Goal: Information Seeking & Learning: Check status

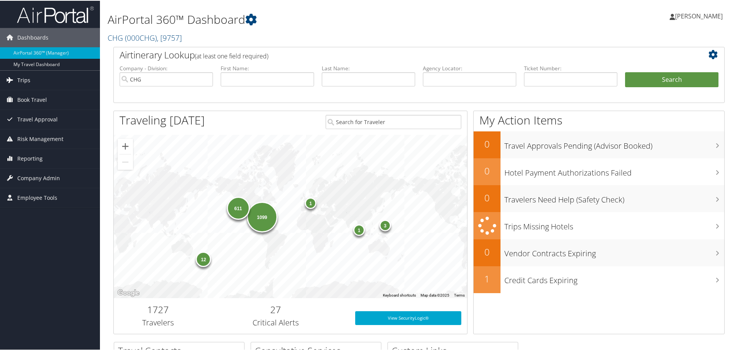
click at [46, 80] on link "Trips" at bounding box center [50, 79] width 100 height 19
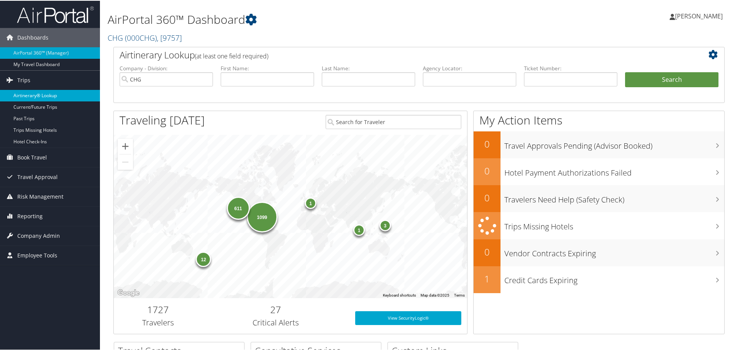
click at [38, 94] on link "Airtinerary® Lookup" at bounding box center [50, 95] width 100 height 12
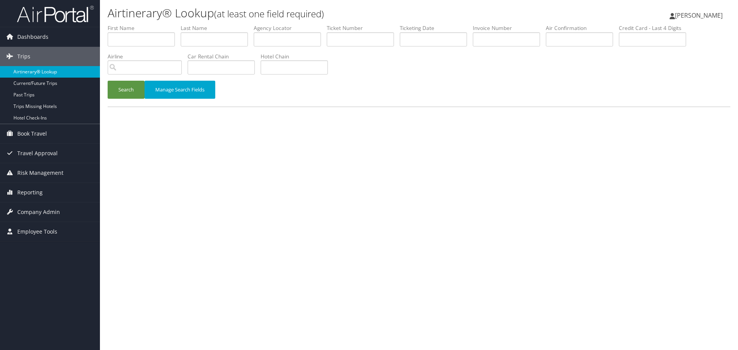
click at [64, 74] on link "Airtinerary® Lookup" at bounding box center [50, 72] width 100 height 12
click at [274, 38] on input "text" at bounding box center [287, 39] width 67 height 14
paste input "LQVZZK"
click at [126, 93] on button "Search" at bounding box center [126, 90] width 37 height 18
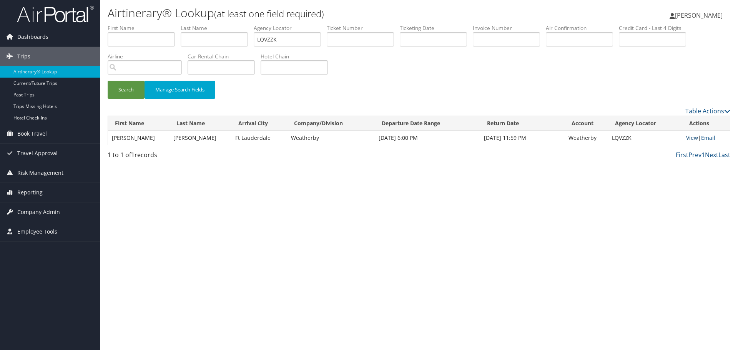
click at [690, 139] on link "View" at bounding box center [692, 137] width 12 height 7
click at [291, 39] on input "LQVZZK" at bounding box center [287, 39] width 67 height 14
paste input "IIICQI"
click at [125, 94] on button "Search" at bounding box center [126, 90] width 37 height 18
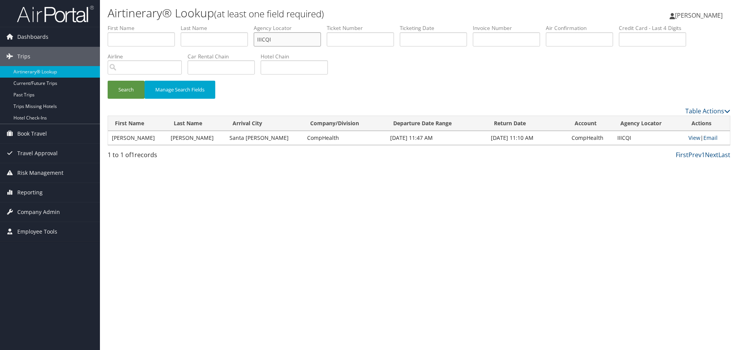
click at [277, 41] on input "IIICQI" at bounding box center [287, 39] width 67 height 14
paste input "QXJCDG"
type input "QXJCDG"
click at [131, 86] on button "Search" at bounding box center [126, 90] width 37 height 18
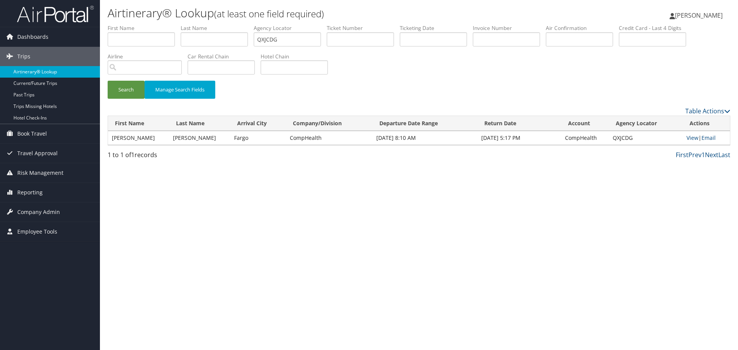
drag, startPoint x: 35, startPoint y: 71, endPoint x: 38, endPoint y: 73, distance: 4.0
click at [35, 71] on link "Airtinerary® Lookup" at bounding box center [50, 72] width 100 height 12
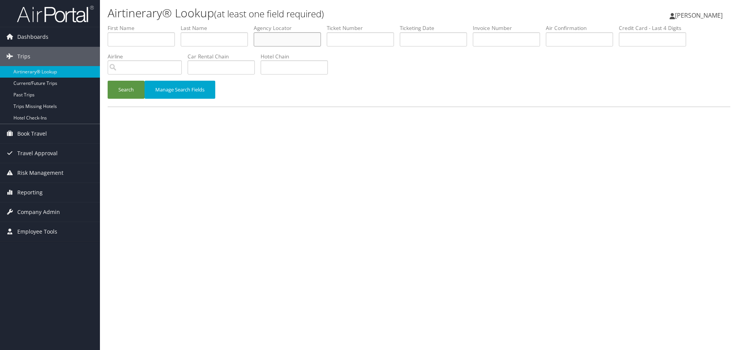
click at [288, 38] on input "text" at bounding box center [287, 39] width 67 height 14
paste input "KGGQMB"
type input "KGGQMB"
click at [126, 95] on button "Search" at bounding box center [126, 90] width 37 height 18
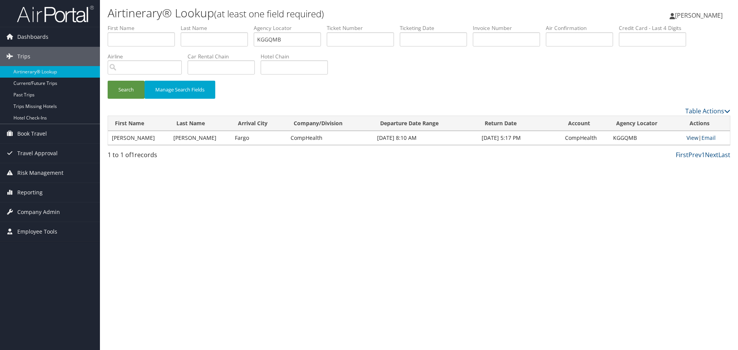
click at [687, 138] on link "View" at bounding box center [693, 137] width 12 height 7
click at [77, 73] on link "Airtinerary® Lookup" at bounding box center [50, 72] width 100 height 12
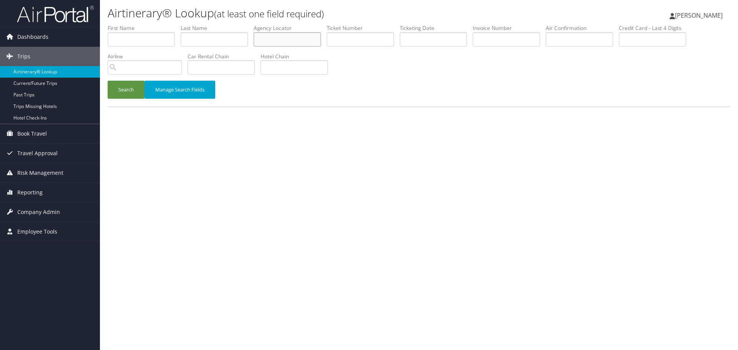
click at [278, 38] on input "text" at bounding box center [287, 39] width 67 height 14
paste input "IUISMG"
click at [128, 94] on button "Search" at bounding box center [126, 90] width 37 height 18
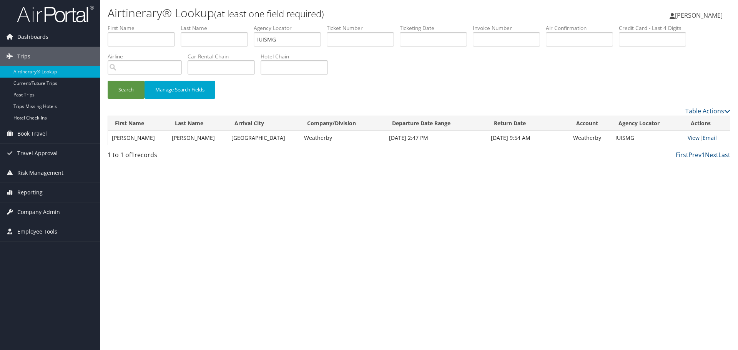
click at [694, 138] on link "View" at bounding box center [694, 137] width 12 height 7
click at [278, 40] on input "IUISMG" at bounding box center [287, 39] width 67 height 14
paste input "CRADSJ"
type input "CRADSJ"
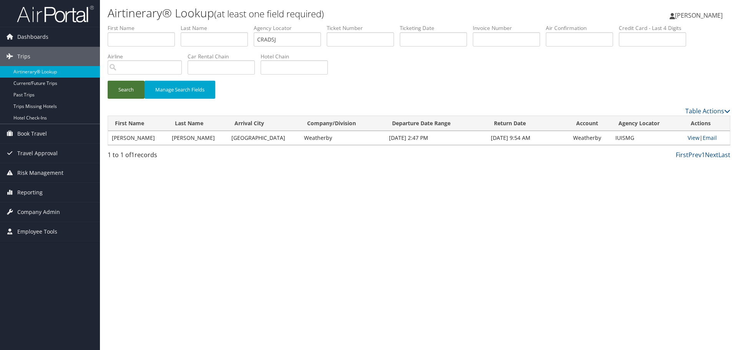
click at [131, 94] on button "Search" at bounding box center [126, 90] width 37 height 18
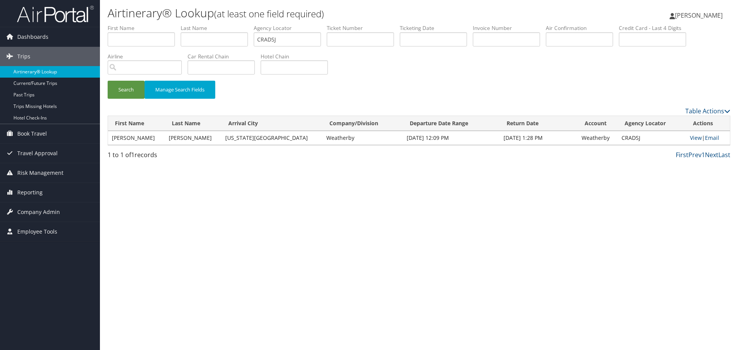
click at [70, 71] on link "Airtinerary® Lookup" at bounding box center [50, 72] width 100 height 12
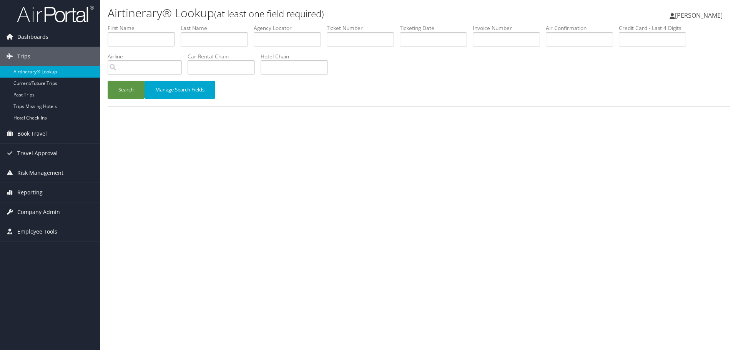
click at [47, 71] on link "Airtinerary® Lookup" at bounding box center [50, 72] width 100 height 12
click at [201, 43] on input "text" at bounding box center [214, 39] width 67 height 14
paste input "[PERSON_NAME]"
type input "[PERSON_NAME]"
click at [419, 35] on input "text" at bounding box center [433, 39] width 67 height 14
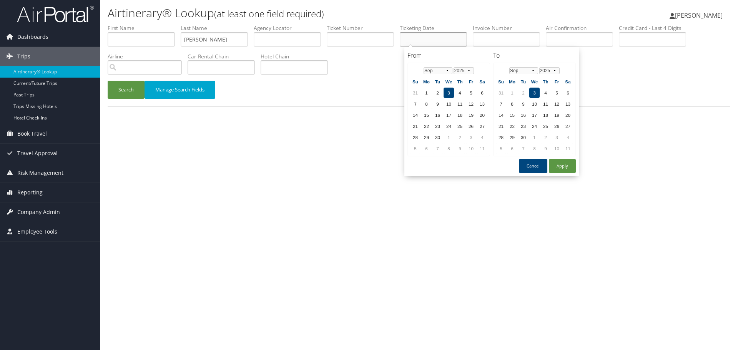
paste input "08/06/2025"
type input "08/06/2025"
click at [122, 91] on button "Search" at bounding box center [126, 90] width 37 height 18
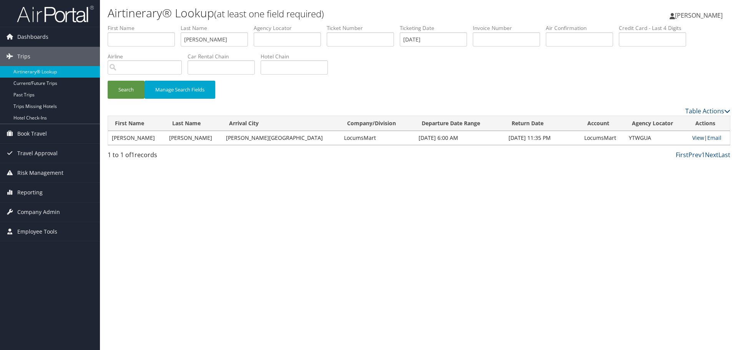
click at [692, 138] on link "View" at bounding box center [698, 137] width 12 height 7
click at [55, 71] on link "Airtinerary® Lookup" at bounding box center [50, 72] width 100 height 12
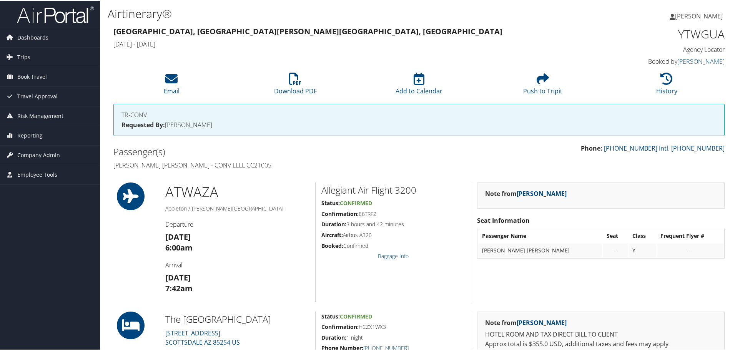
click at [258, 166] on h4 "[PERSON_NAME] [PERSON_NAME] - CONV LLLL CC21005" at bounding box center [263, 164] width 300 height 8
copy h4 "CC21005"
click at [699, 34] on h1 "YTWGUA" at bounding box center [652, 33] width 144 height 16
click at [699, 35] on h1 "YTWGUA" at bounding box center [652, 33] width 144 height 16
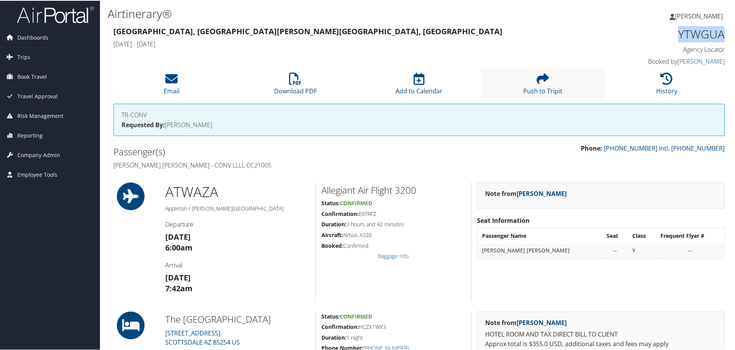
copy h1 "YTWGUA"
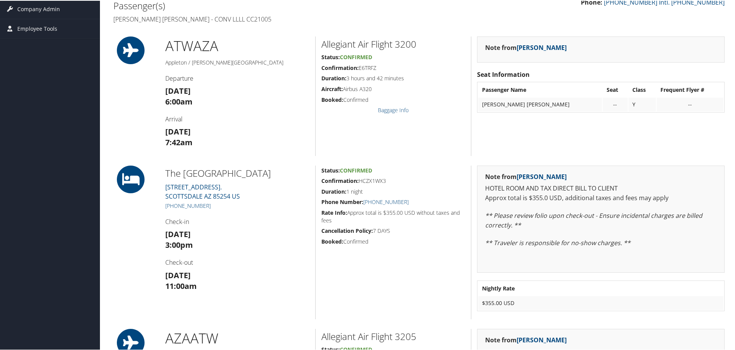
scroll to position [377, 0]
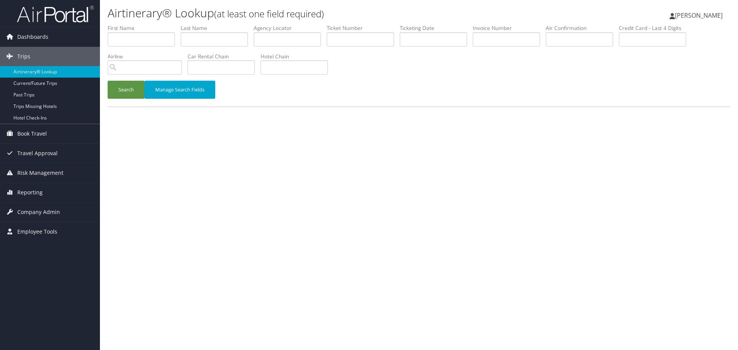
click at [208, 135] on div "Airtinerary® Lookup (at least one field required) [PERSON_NAME] [PERSON_NAME] M…" at bounding box center [419, 175] width 638 height 350
click at [260, 245] on div "Airtinerary® Lookup (at least one field required) Shaelynn Gates Shaelynn Gates…" at bounding box center [419, 175] width 638 height 350
click at [56, 73] on link "Airtinerary® Lookup" at bounding box center [50, 72] width 100 height 12
click at [204, 39] on input "text" at bounding box center [214, 39] width 67 height 14
paste input "Waskin"
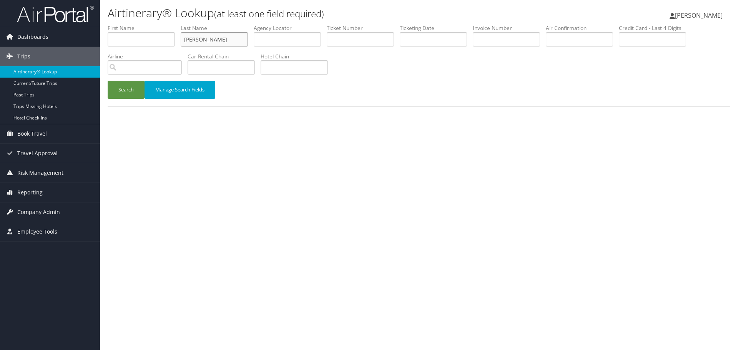
type input "Waskin"
click at [423, 37] on input "text" at bounding box center [433, 39] width 67 height 14
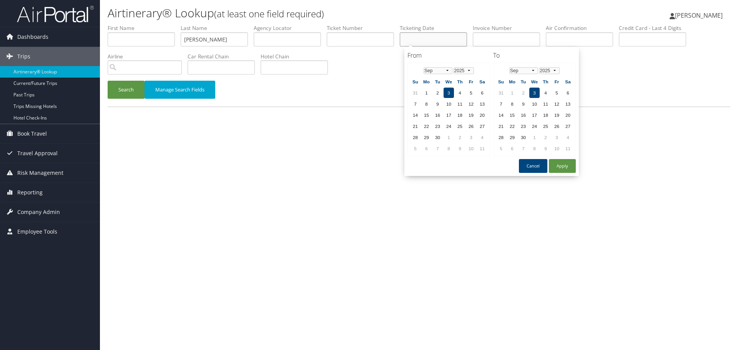
paste input "08/04/2025"
type input "08/04/2025"
click at [130, 89] on button "Search" at bounding box center [126, 90] width 37 height 18
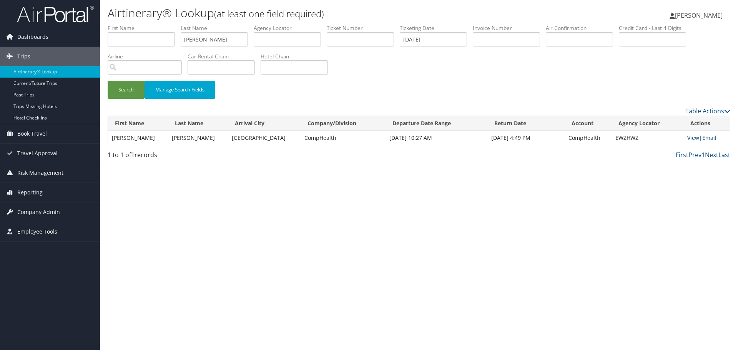
click at [691, 138] on link "View" at bounding box center [693, 137] width 12 height 7
drag, startPoint x: 53, startPoint y: 72, endPoint x: 61, endPoint y: 84, distance: 14.1
click at [53, 72] on link "Airtinerary® Lookup" at bounding box center [50, 72] width 100 height 12
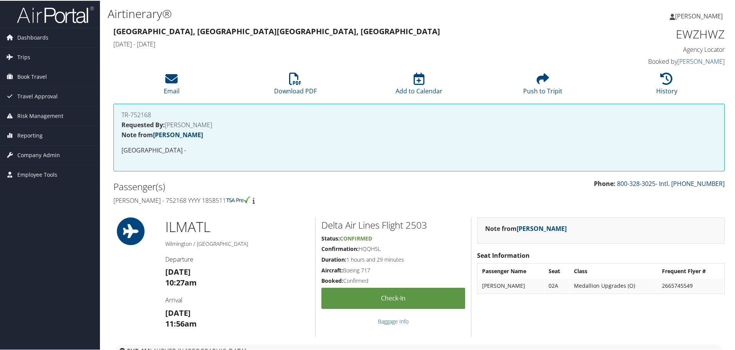
drag, startPoint x: 235, startPoint y: 202, endPoint x: 113, endPoint y: 201, distance: 121.9
click at [113, 201] on div "Passenger(s) Randolph Waskin - 752168 YYYY 1858511" at bounding box center [263, 192] width 311 height 29
copy h4 "[PERSON_NAME] - 752168 YYYY 1858511"
click at [702, 32] on h1 "EWZHWZ" at bounding box center [652, 33] width 144 height 16
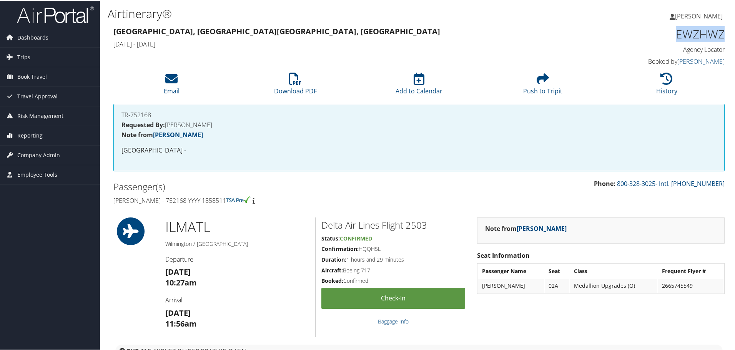
copy h1 "EWZHWZ"
click at [656, 91] on link "History" at bounding box center [666, 85] width 21 height 18
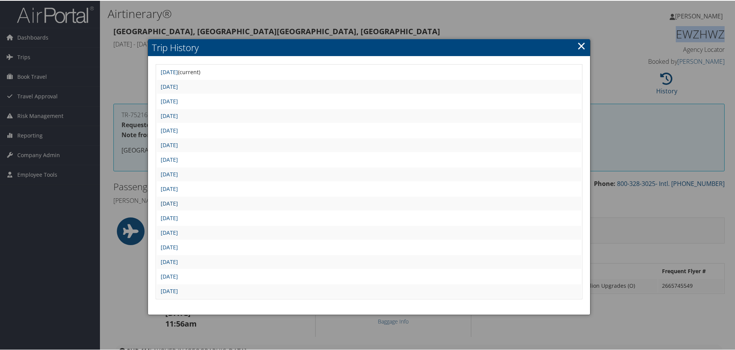
click at [178, 203] on link "Mon Aug 4 21:00:13 MDT 2025" at bounding box center [169, 202] width 17 height 7
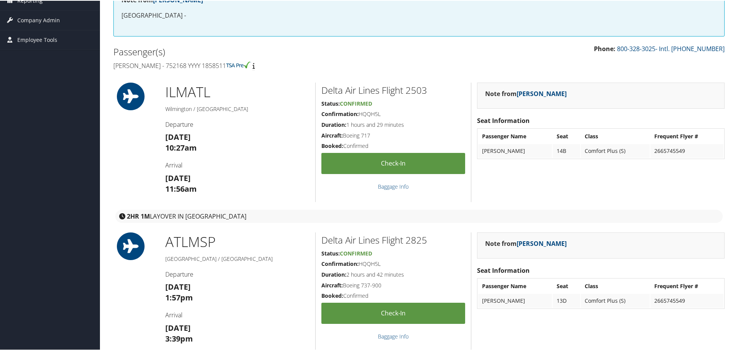
scroll to position [154, 0]
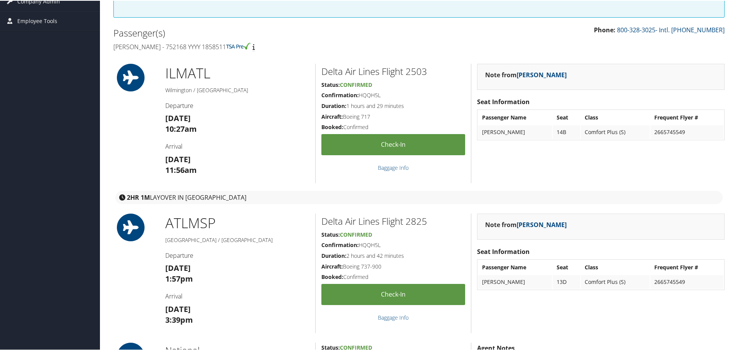
click at [421, 70] on h2 "Delta Air Lines Flight 2503" at bounding box center [393, 70] width 144 height 13
copy h2 "2503"
click at [414, 219] on h2 "Delta Air Lines Flight 2825" at bounding box center [393, 220] width 144 height 13
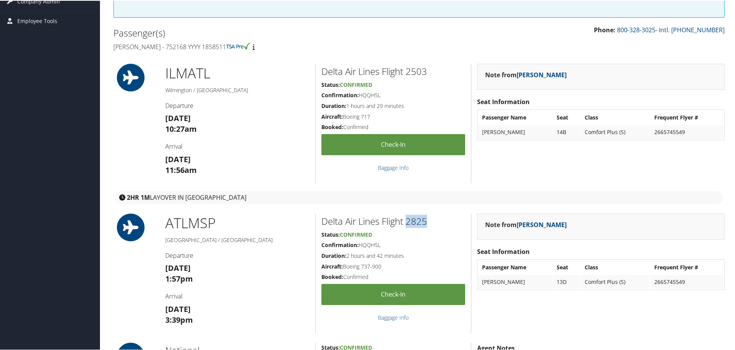
copy h2 "2825"
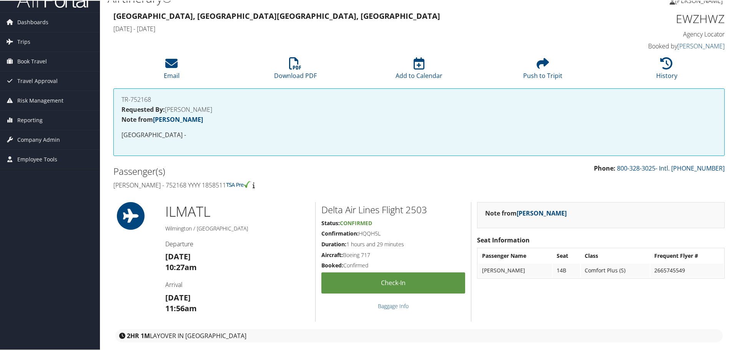
scroll to position [0, 0]
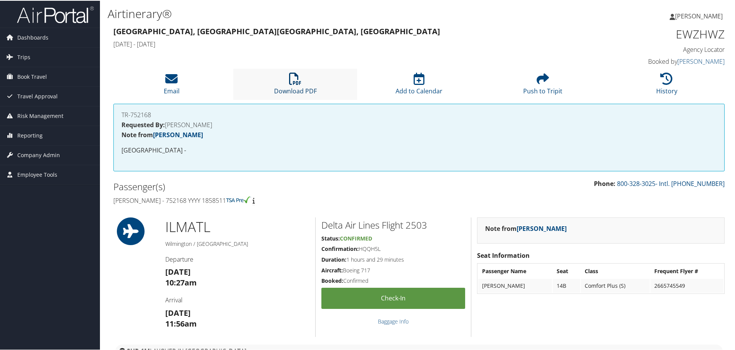
click at [294, 84] on icon at bounding box center [295, 78] width 12 height 12
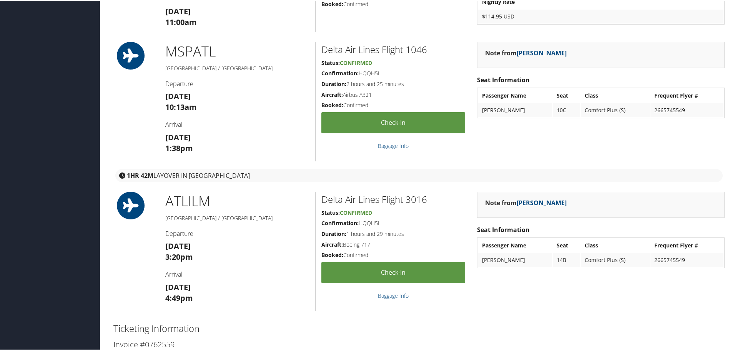
scroll to position [923, 0]
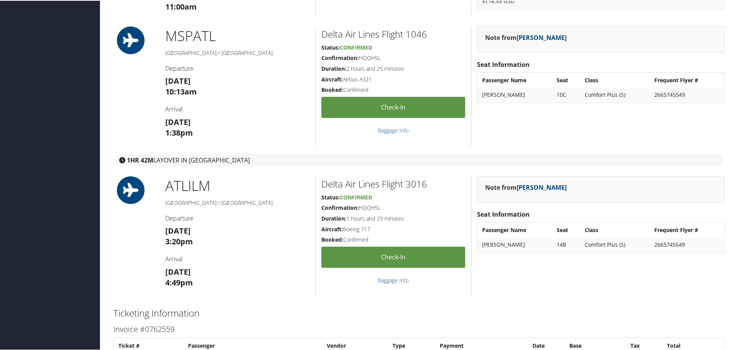
click at [418, 35] on h2 "Delta Air Lines Flight 1046" at bounding box center [393, 33] width 144 height 13
copy h2 "1046"
click at [419, 184] on h2 "Delta Air Lines Flight 3016" at bounding box center [393, 183] width 144 height 13
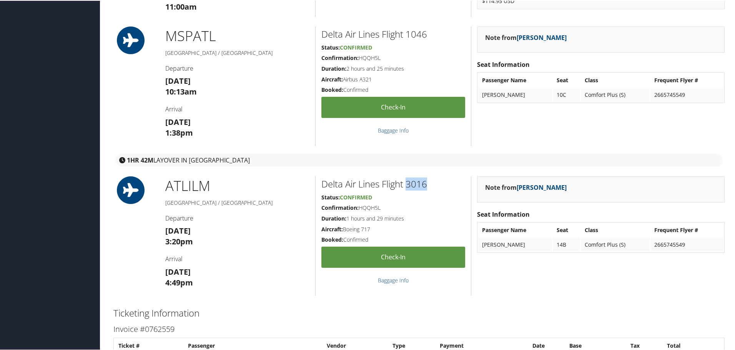
copy h2 "3016"
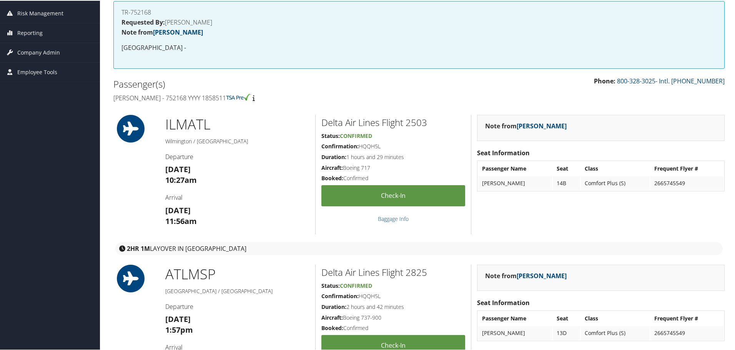
scroll to position [0, 0]
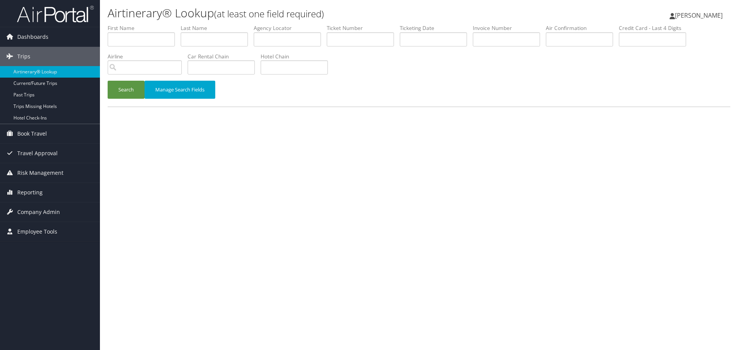
click at [267, 48] on li "Agency Locator" at bounding box center [290, 38] width 73 height 28
click at [267, 41] on input "text" at bounding box center [287, 39] width 67 height 14
paste input "NHNTHP"
click at [122, 95] on button "Search" at bounding box center [126, 90] width 37 height 18
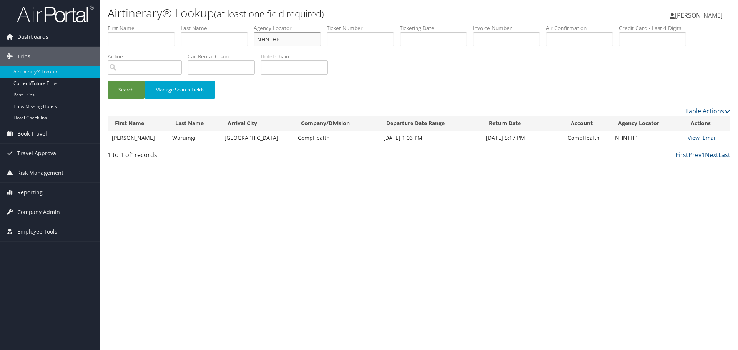
click at [296, 40] on input "NHNTHP" at bounding box center [287, 39] width 67 height 14
click at [295, 40] on input "NHNTHP" at bounding box center [287, 39] width 67 height 14
paste input "EDKGQG"
type input "EDKGQG"
click at [130, 95] on button "Search" at bounding box center [126, 90] width 37 height 18
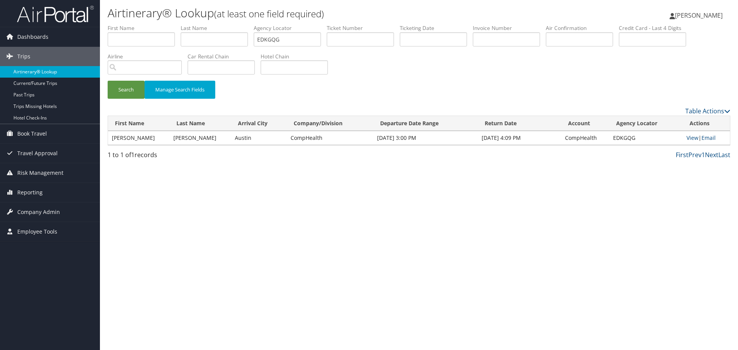
click at [62, 72] on link "Airtinerary® Lookup" at bounding box center [50, 72] width 100 height 12
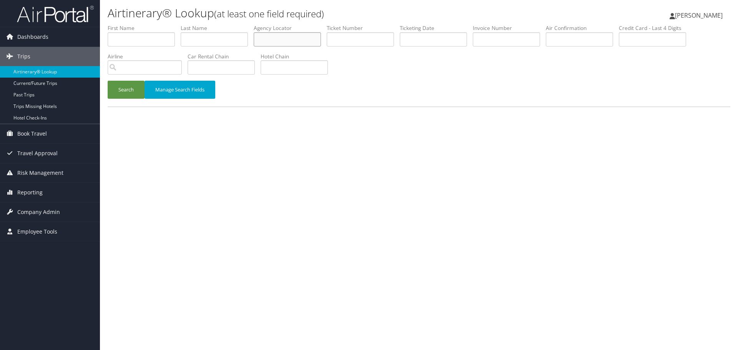
click at [291, 37] on input "text" at bounding box center [287, 39] width 67 height 14
paste input "EDKGQG"
click at [130, 92] on button "Search" at bounding box center [126, 90] width 37 height 18
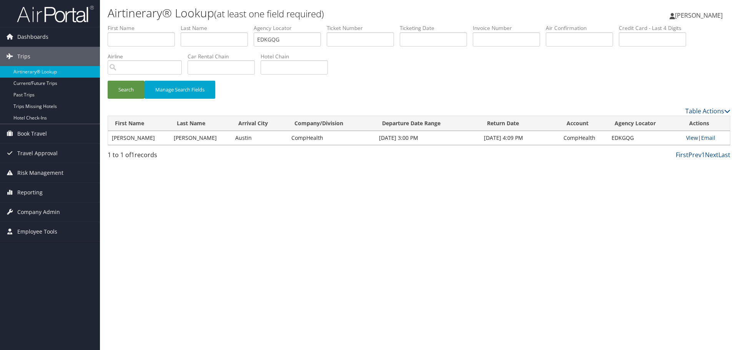
click at [686, 140] on link "View" at bounding box center [692, 137] width 12 height 7
click at [294, 39] on input "EDKGQG" at bounding box center [287, 39] width 67 height 14
paste input "FQHVJY"
type input "FQHVJY"
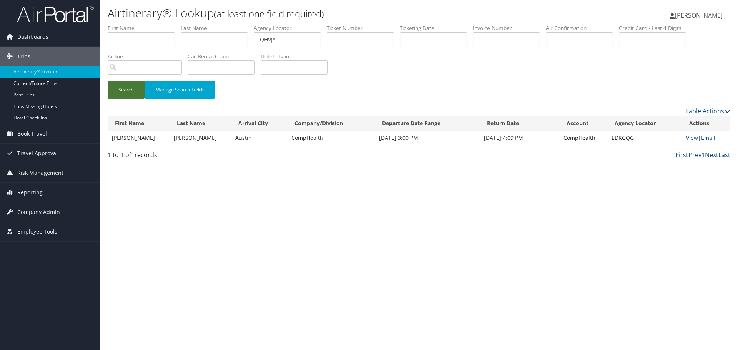
click at [131, 93] on button "Search" at bounding box center [126, 90] width 37 height 18
click at [64, 74] on link "Airtinerary® Lookup" at bounding box center [50, 72] width 100 height 12
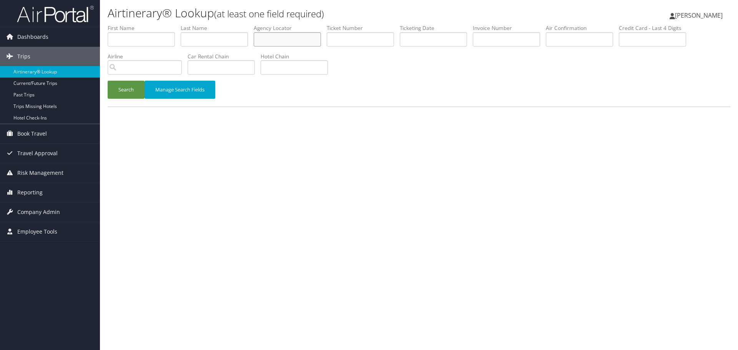
click at [269, 43] on input "text" at bounding box center [287, 39] width 67 height 14
paste input "CUHJBI"
click at [128, 92] on button "Search" at bounding box center [126, 90] width 37 height 18
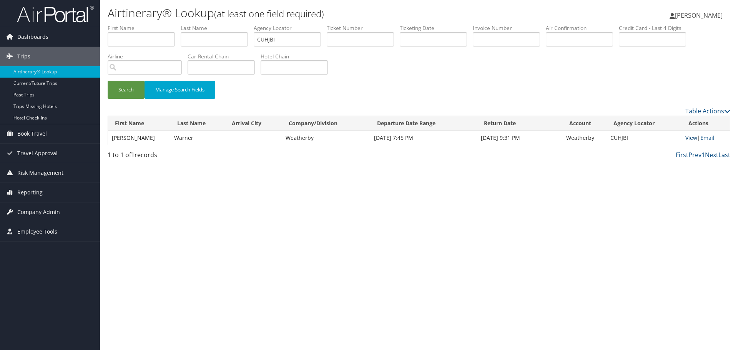
click at [689, 138] on link "View" at bounding box center [691, 137] width 12 height 7
click at [283, 40] on input "CUHJBI" at bounding box center [287, 39] width 67 height 14
paste input "NTBUOR"
click at [132, 95] on button "Search" at bounding box center [126, 90] width 37 height 18
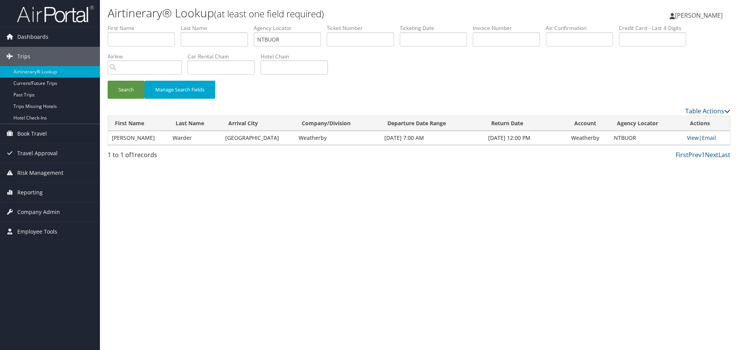
click at [693, 138] on link "View" at bounding box center [693, 137] width 12 height 7
click at [284, 40] on input "NTBUOR" at bounding box center [287, 39] width 67 height 14
paste input "AJJLLO"
click at [116, 90] on button "Search" at bounding box center [126, 90] width 37 height 18
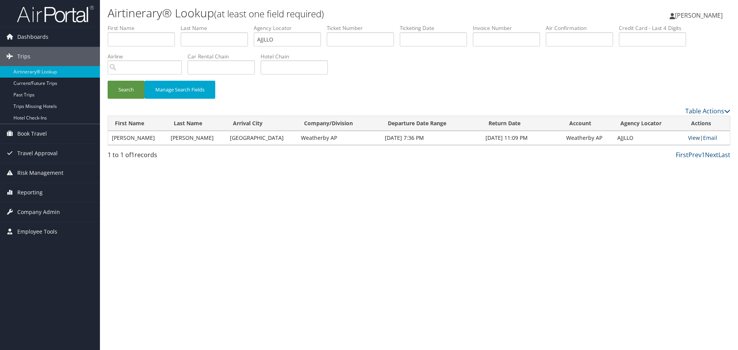
click at [693, 138] on link "View" at bounding box center [694, 137] width 12 height 7
click at [248, 251] on div "Airtinerary® Lookup (at least one field required) Shaelynn Gates Shaelynn Gates…" at bounding box center [419, 175] width 638 height 350
click at [288, 38] on input "AJJLLO" at bounding box center [287, 39] width 67 height 14
click at [288, 37] on input "AJJLLO" at bounding box center [287, 39] width 67 height 14
paste input "NGNGGD"
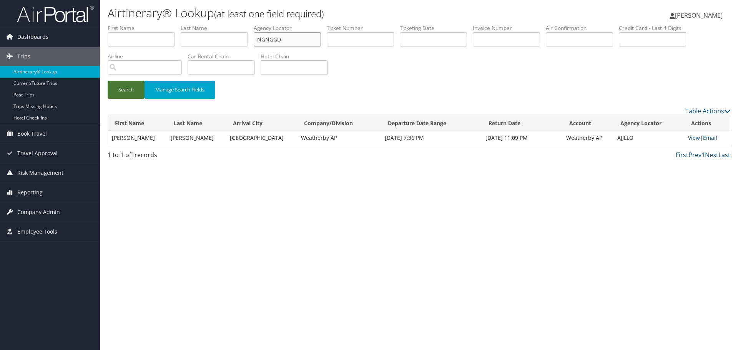
type input "NGNGGD"
click at [128, 95] on button "Search" at bounding box center [126, 90] width 37 height 18
click at [55, 71] on link "Airtinerary® Lookup" at bounding box center [50, 72] width 100 height 12
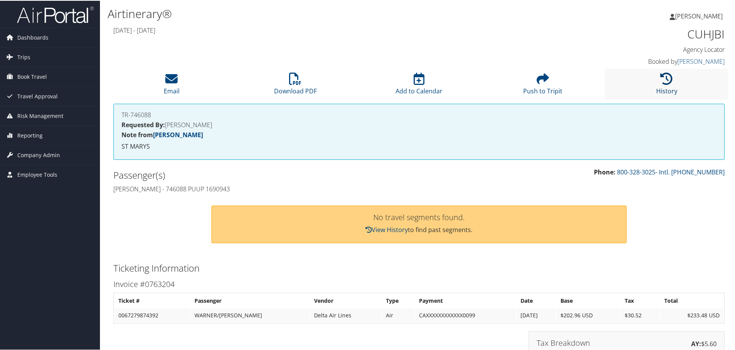
click at [660, 73] on icon at bounding box center [666, 78] width 12 height 12
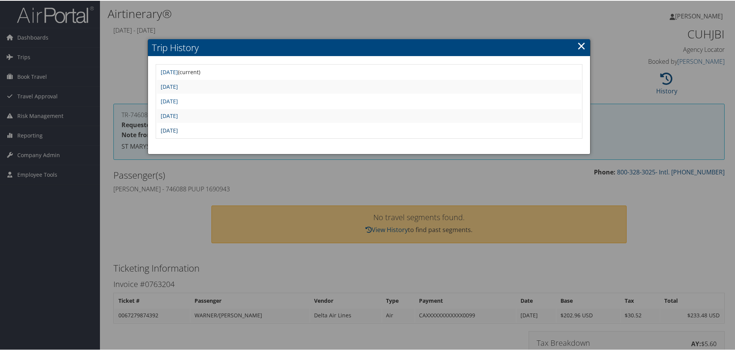
click at [178, 131] on link "[DATE]" at bounding box center [169, 129] width 17 height 7
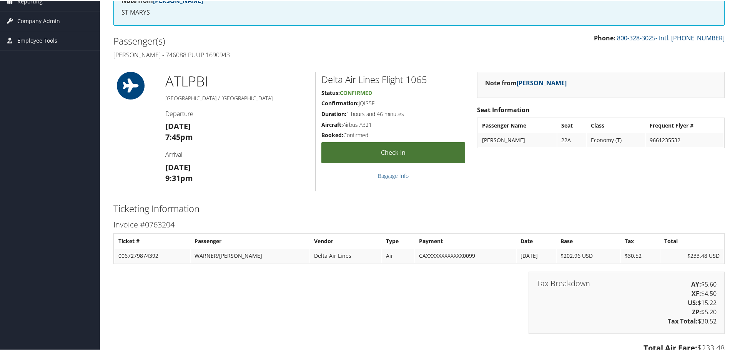
scroll to position [77, 0]
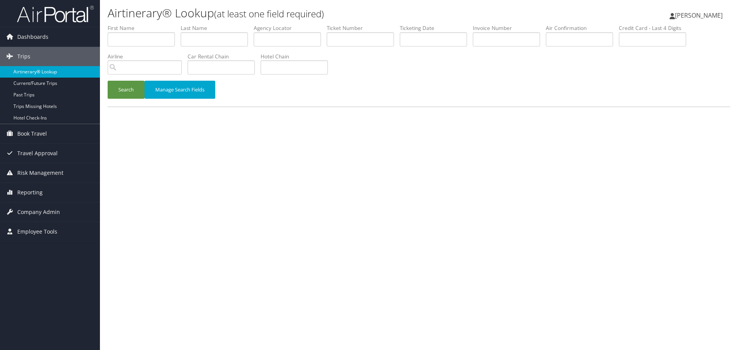
click at [48, 72] on link "Airtinerary® Lookup" at bounding box center [50, 72] width 100 height 12
click at [269, 32] on input "text" at bounding box center [287, 39] width 67 height 14
paste input "ULWUAB"
type input "ULWUAB"
click at [125, 90] on button "Search" at bounding box center [126, 90] width 37 height 18
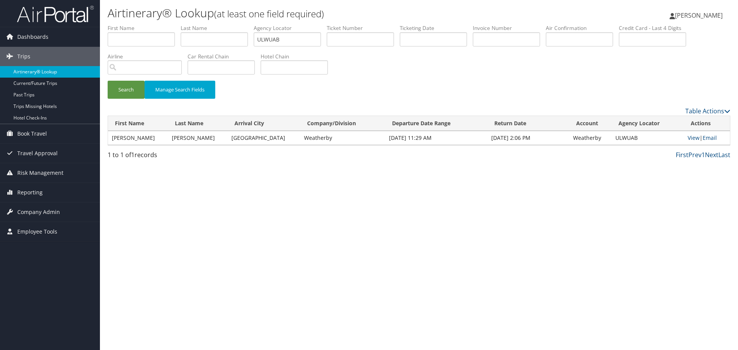
click at [45, 71] on link "Airtinerary® Lookup" at bounding box center [50, 72] width 100 height 12
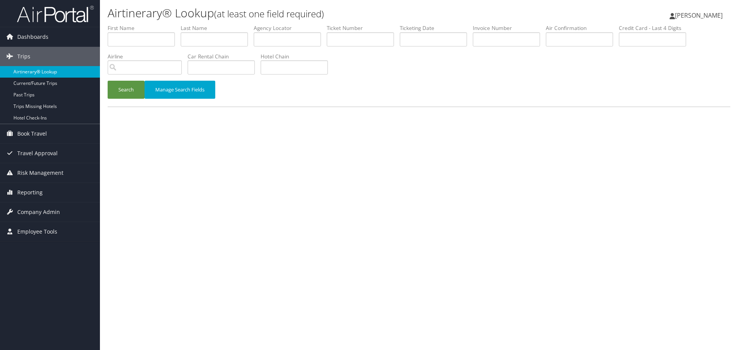
click at [56, 70] on link "Airtinerary® Lookup" at bounding box center [50, 72] width 100 height 12
click at [274, 38] on input "text" at bounding box center [287, 39] width 67 height 14
paste input "YMNLQQ"
click at [121, 90] on button "Search" at bounding box center [126, 90] width 37 height 18
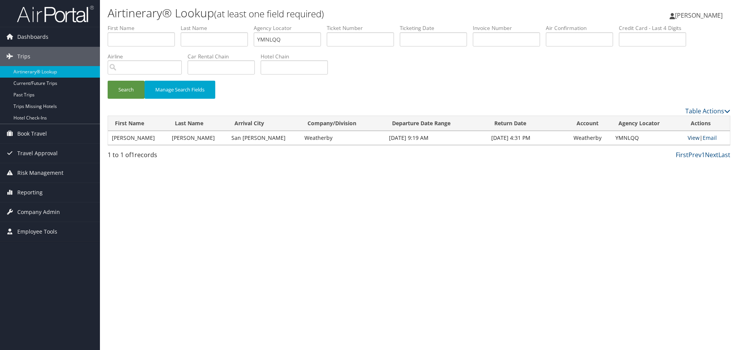
click at [692, 139] on link "View" at bounding box center [694, 137] width 12 height 7
click at [289, 42] on input "YMNLQQ" at bounding box center [287, 39] width 67 height 14
paste input "IPPIIA"
click at [126, 94] on button "Search" at bounding box center [126, 90] width 37 height 18
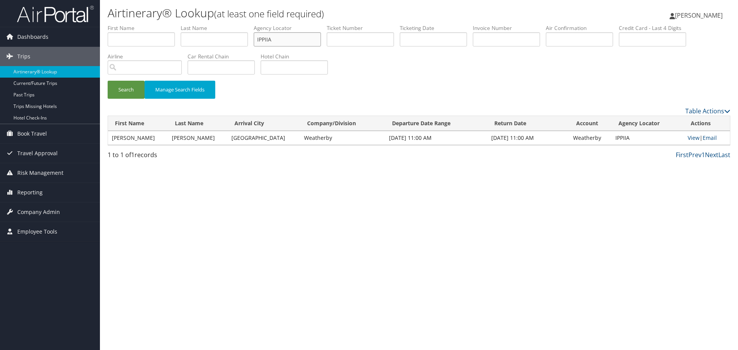
click at [276, 37] on input "IPPIIA" at bounding box center [287, 39] width 67 height 14
paste input "WFDVUW"
click at [123, 93] on button "Search" at bounding box center [126, 90] width 37 height 18
click at [688, 138] on link "View" at bounding box center [694, 137] width 12 height 7
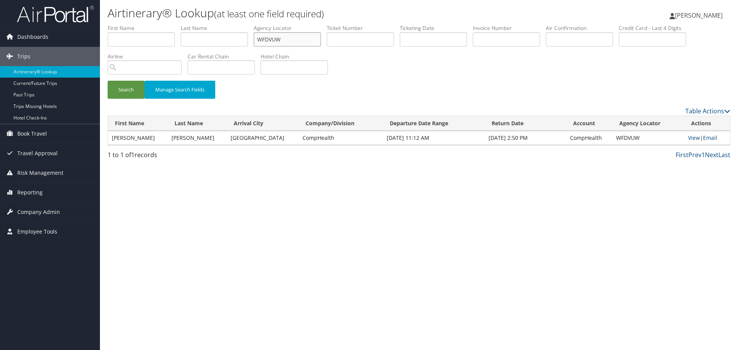
click at [276, 39] on input "WFDVUW" at bounding box center [287, 39] width 67 height 14
paste input "DLTSPF"
click at [135, 94] on button "Search" at bounding box center [126, 90] width 37 height 18
click at [275, 38] on input "DLTSPF" at bounding box center [287, 39] width 67 height 14
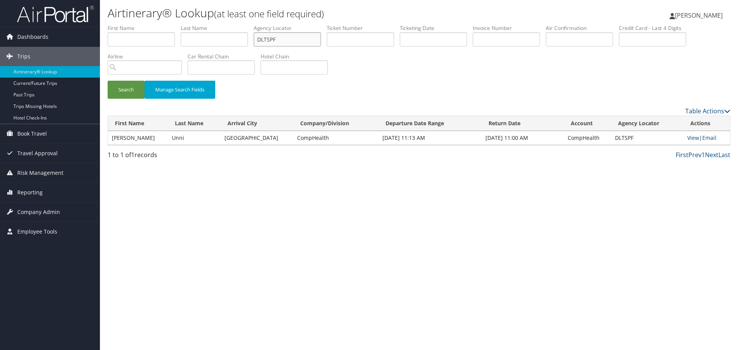
click at [275, 38] on input "DLTSPF" at bounding box center [287, 39] width 67 height 14
paste input "SBFGEM"
click at [128, 91] on button "Search" at bounding box center [126, 90] width 37 height 18
click at [271, 39] on input "SBFGEM" at bounding box center [287, 39] width 67 height 14
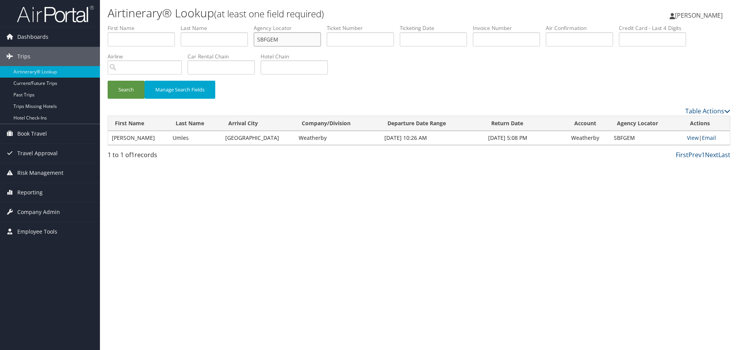
paste input "LIKTVD"
type input "LIKTVD"
click at [123, 95] on button "Search" at bounding box center [126, 90] width 37 height 18
click at [689, 138] on link "View" at bounding box center [694, 137] width 12 height 7
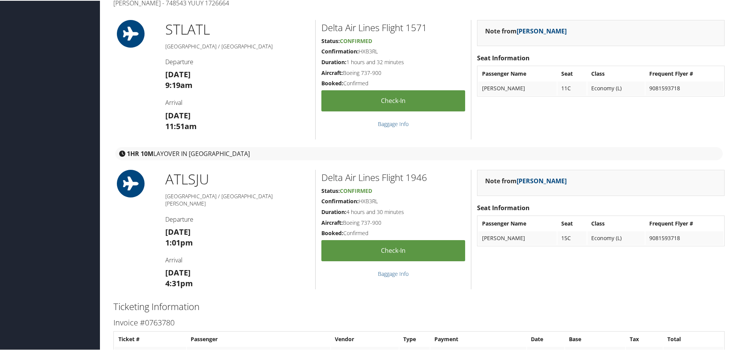
scroll to position [201, 0]
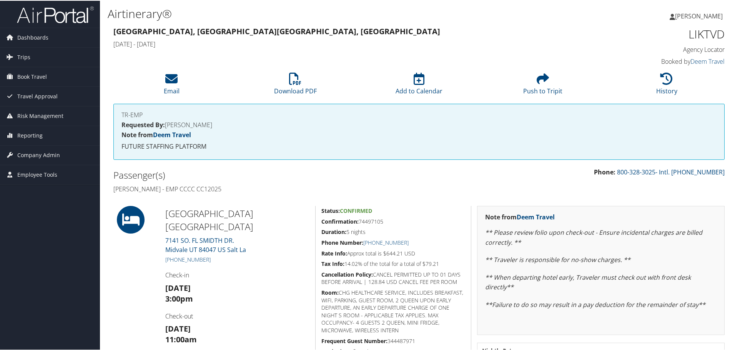
drag, startPoint x: 220, startPoint y: 189, endPoint x: 194, endPoint y: 190, distance: 26.1
click at [194, 190] on h4 "[PERSON_NAME] - EMP CCCC CC12025" at bounding box center [263, 188] width 300 height 8
copy h4 "CC12025"
